Goal: Task Accomplishment & Management: Use online tool/utility

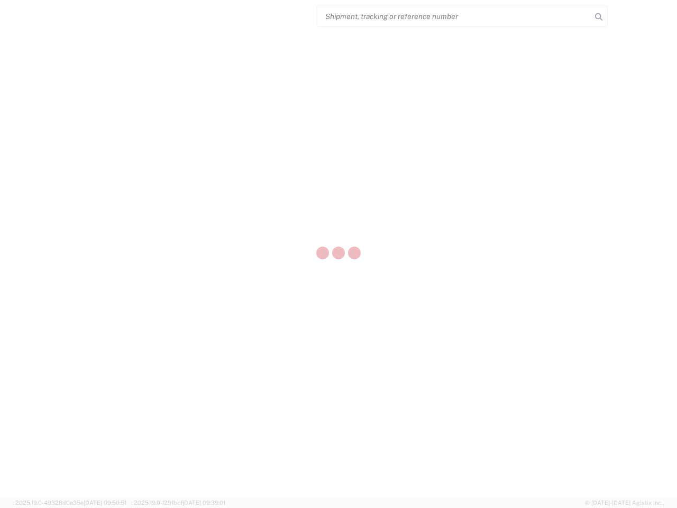
select select "US"
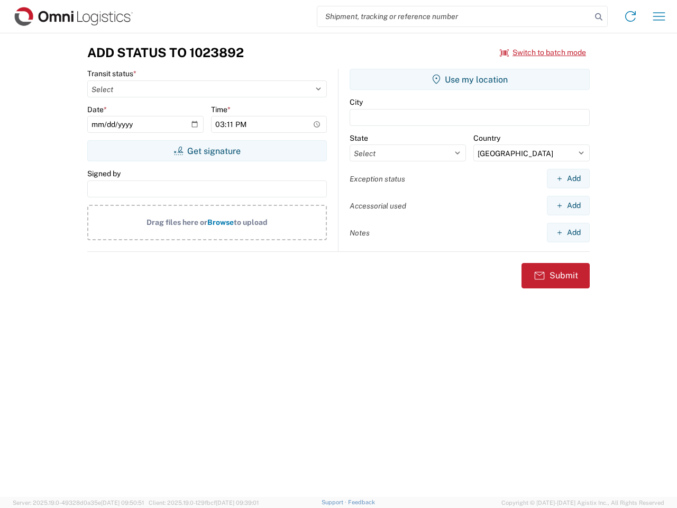
click at [454, 16] on input "search" at bounding box center [454, 16] width 274 height 20
click at [599, 17] on icon at bounding box center [598, 17] width 15 height 15
click at [630, 16] on icon at bounding box center [630, 16] width 17 height 17
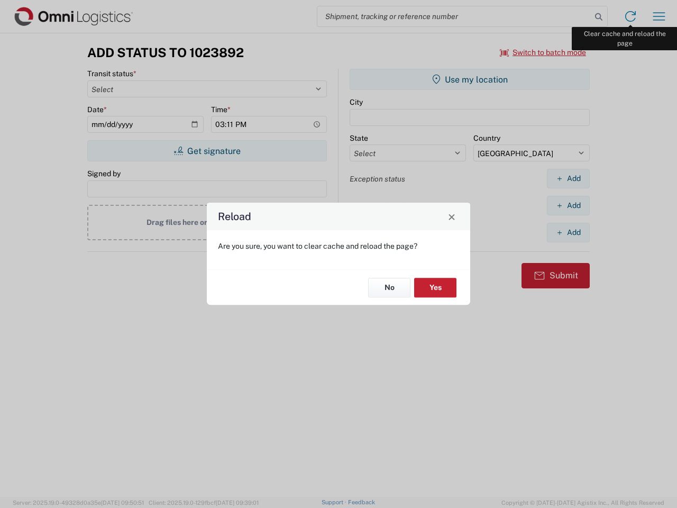
click at [659, 16] on div "Reload Are you sure, you want to clear cache and reload the page? No Yes" at bounding box center [338, 254] width 677 height 508
click at [543, 52] on div "Reload Are you sure, you want to clear cache and reload the page? No Yes" at bounding box center [338, 254] width 677 height 508
click at [207, 151] on div "Reload Are you sure, you want to clear cache and reload the page? No Yes" at bounding box center [338, 254] width 677 height 508
click at [470, 79] on div "Reload Are you sure, you want to clear cache and reload the page? No Yes" at bounding box center [338, 254] width 677 height 508
click at [568, 178] on div "Reload Are you sure, you want to clear cache and reload the page? No Yes" at bounding box center [338, 254] width 677 height 508
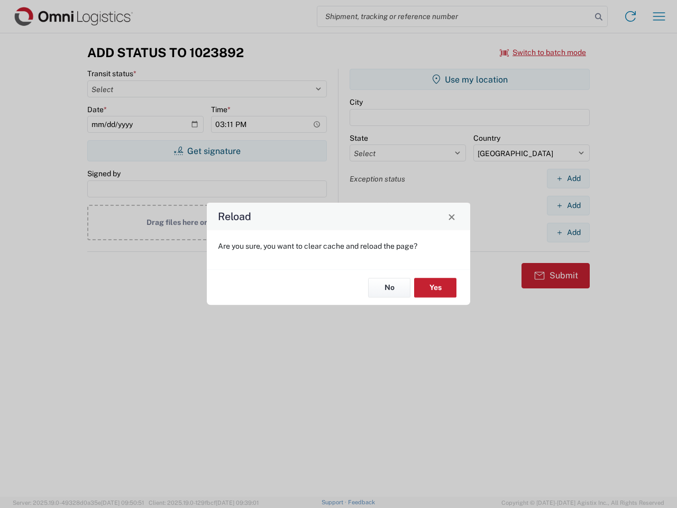
click at [568, 205] on div "Reload Are you sure, you want to clear cache and reload the page? No Yes" at bounding box center [338, 254] width 677 height 508
click at [568, 232] on div "Reload Are you sure, you want to clear cache and reload the page? No Yes" at bounding box center [338, 254] width 677 height 508
